Goal: Task Accomplishment & Management: Complete application form

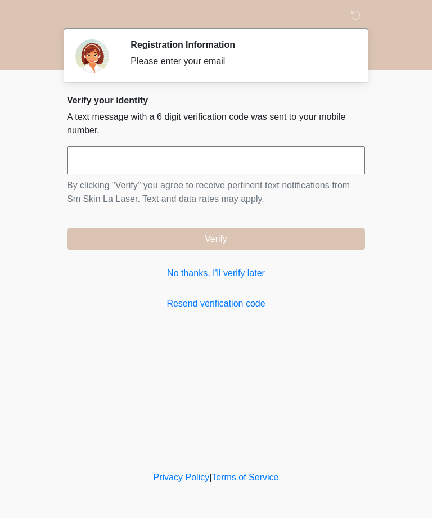
click at [189, 162] on input "text" at bounding box center [216, 160] width 298 height 28
type input "******"
click at [232, 238] on button "Verify" at bounding box center [216, 238] width 298 height 21
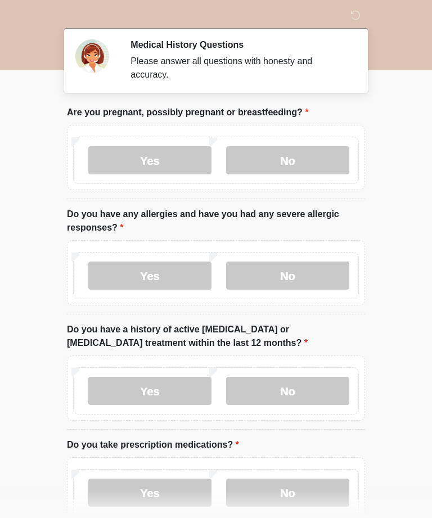
click at [291, 151] on label "No" at bounding box center [287, 160] width 123 height 28
click at [296, 275] on label "No" at bounding box center [287, 275] width 123 height 28
click at [286, 392] on label "No" at bounding box center [287, 391] width 123 height 28
click at [287, 491] on label "No" at bounding box center [287, 492] width 123 height 28
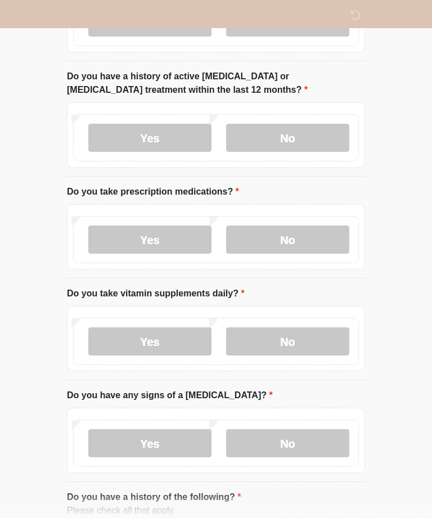
scroll to position [253, 0]
click at [289, 340] on label "No" at bounding box center [287, 341] width 123 height 28
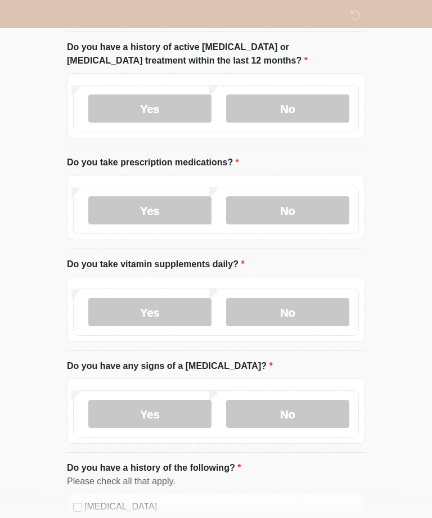
scroll to position [304, 0]
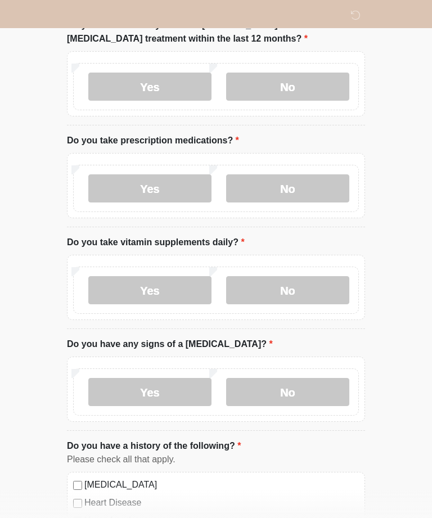
click at [295, 395] on label "No" at bounding box center [287, 392] width 123 height 28
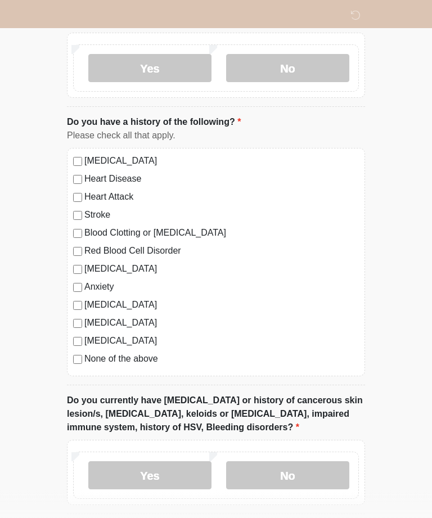
scroll to position [628, 0]
click at [287, 472] on label "No" at bounding box center [287, 475] width 123 height 28
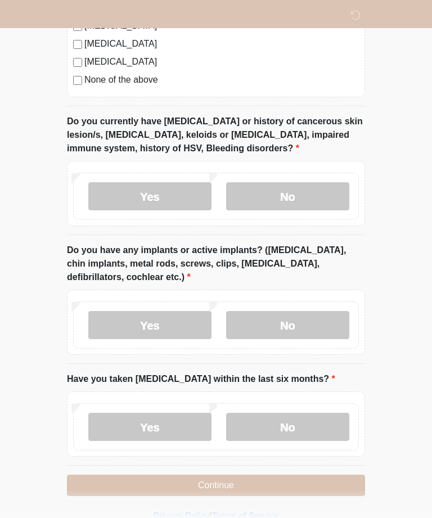
scroll to position [907, 0]
click at [288, 325] on label "No" at bounding box center [287, 325] width 123 height 28
click at [291, 427] on label "No" at bounding box center [287, 427] width 123 height 28
click at [224, 485] on button "Continue" at bounding box center [216, 484] width 298 height 21
click at [220, 482] on button "Continue" at bounding box center [216, 484] width 298 height 21
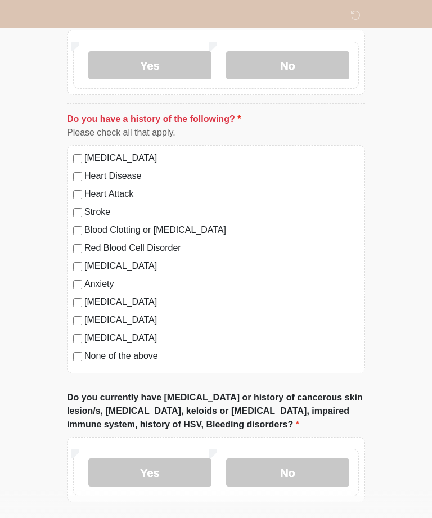
scroll to position [630, 0]
click at [131, 355] on label "None of the above" at bounding box center [221, 356] width 274 height 13
click at [292, 477] on label "No" at bounding box center [287, 473] width 123 height 28
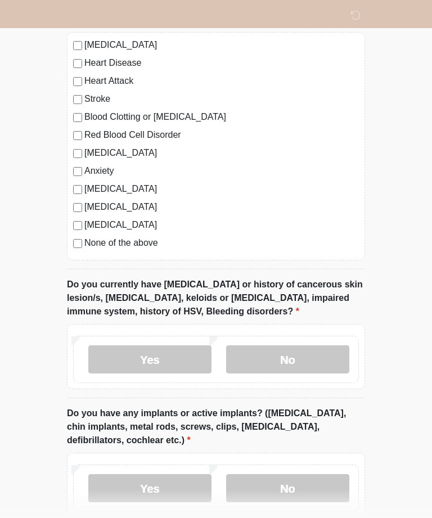
scroll to position [907, 0]
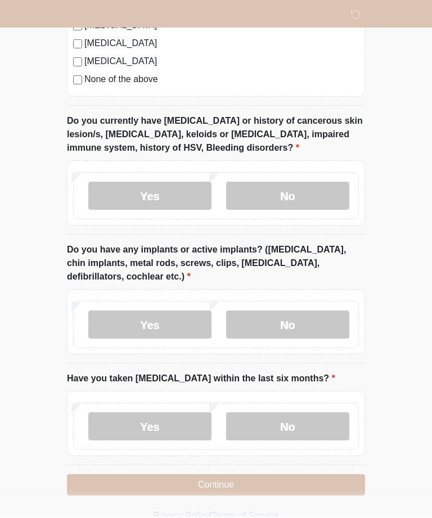
click at [215, 486] on button "Continue" at bounding box center [216, 484] width 298 height 21
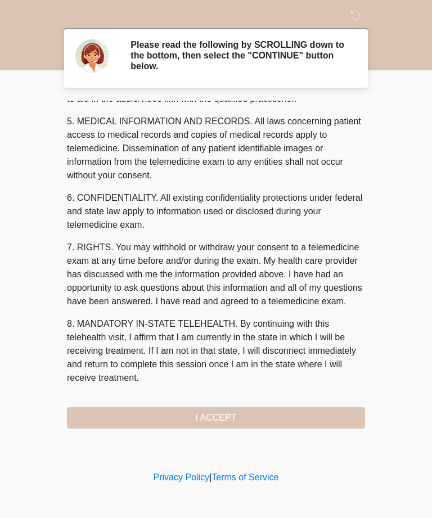
scroll to position [359, 0]
click at [220, 416] on button "I ACCEPT" at bounding box center [216, 417] width 298 height 21
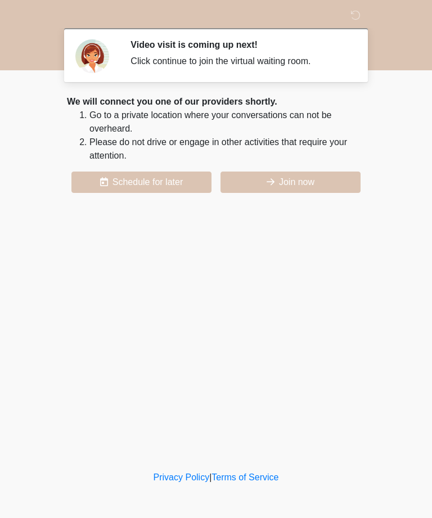
click at [143, 184] on button "Schedule for later" at bounding box center [141, 181] width 140 height 21
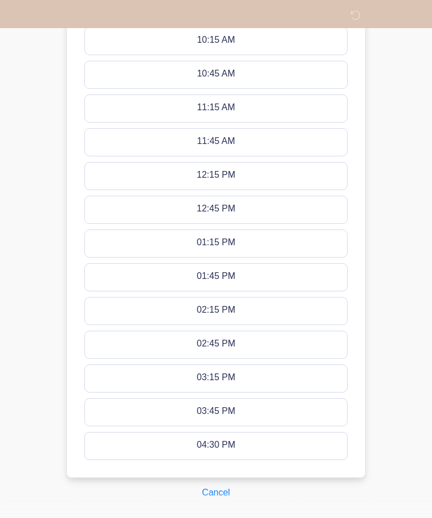
scroll to position [524, 0]
click at [221, 495] on button "Cancel" at bounding box center [215, 492] width 43 height 21
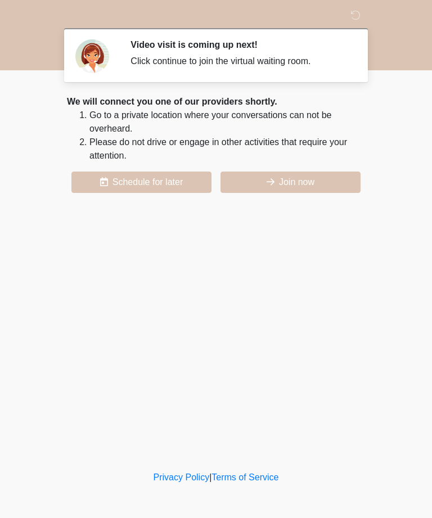
click at [311, 180] on button "Join now" at bounding box center [290, 181] width 140 height 21
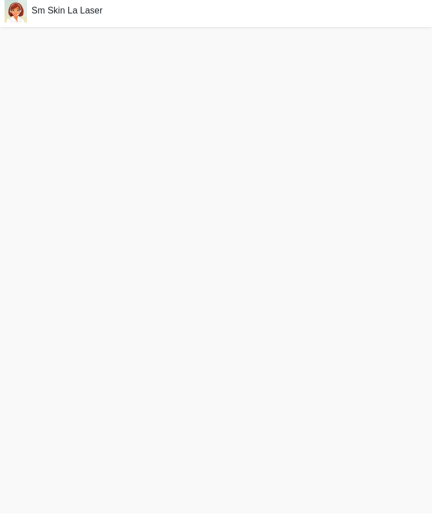
scroll to position [3, 0]
